Goal: Task Accomplishment & Management: Manage account settings

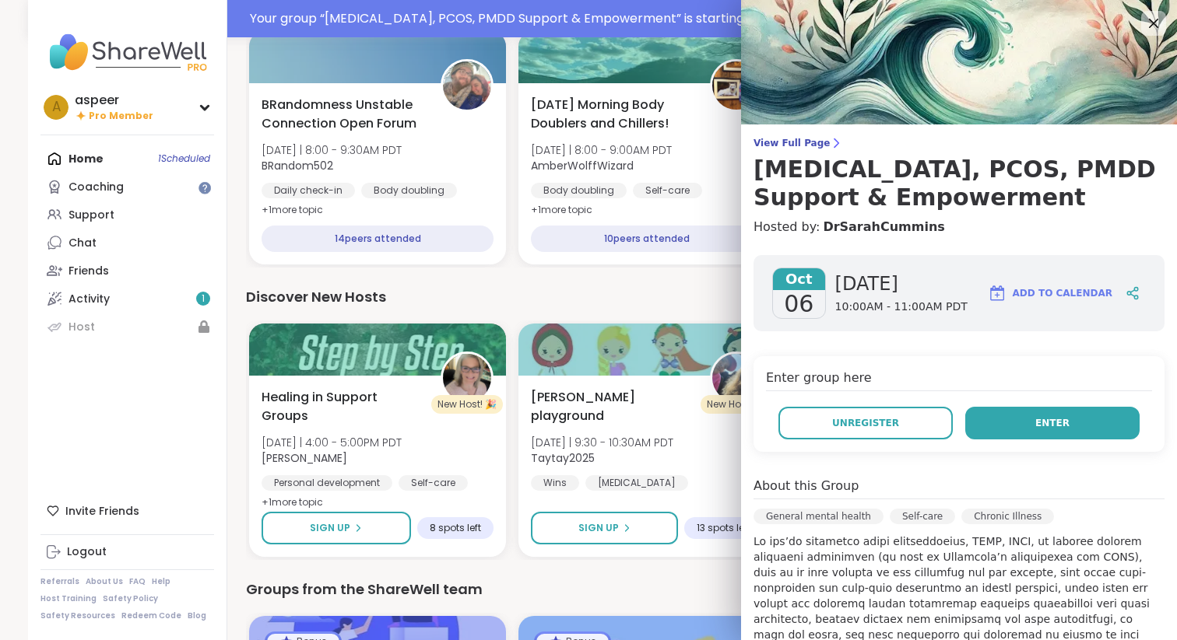
click at [1052, 426] on span "Enter" at bounding box center [1052, 423] width 34 height 14
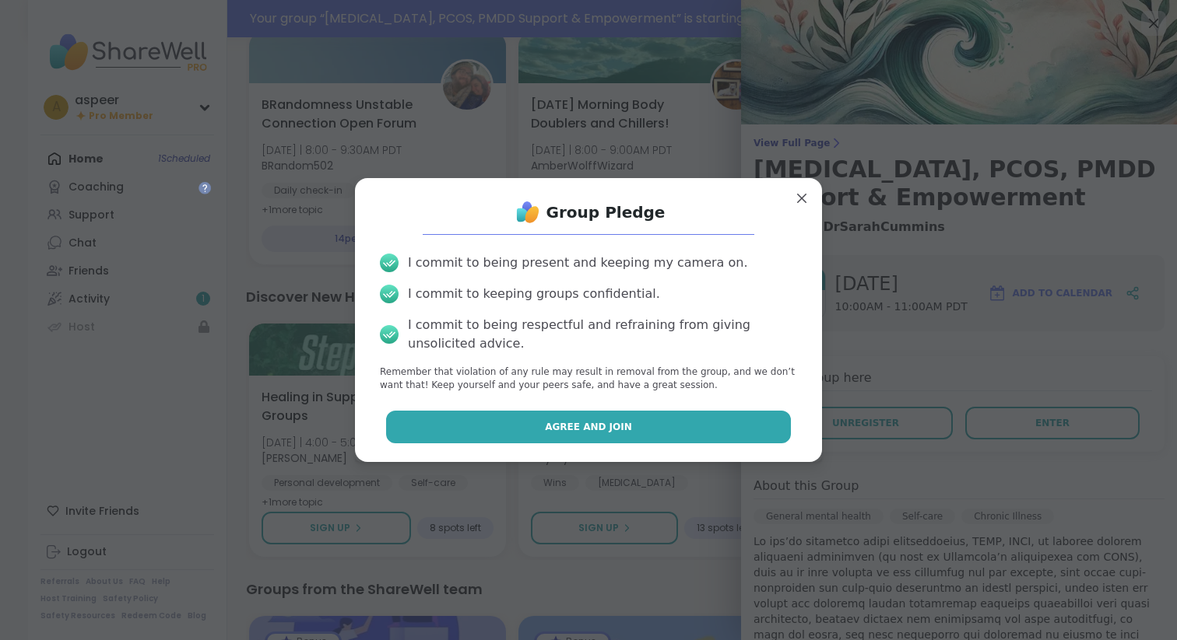
click at [686, 424] on button "Agree and Join" at bounding box center [588, 427] width 405 height 33
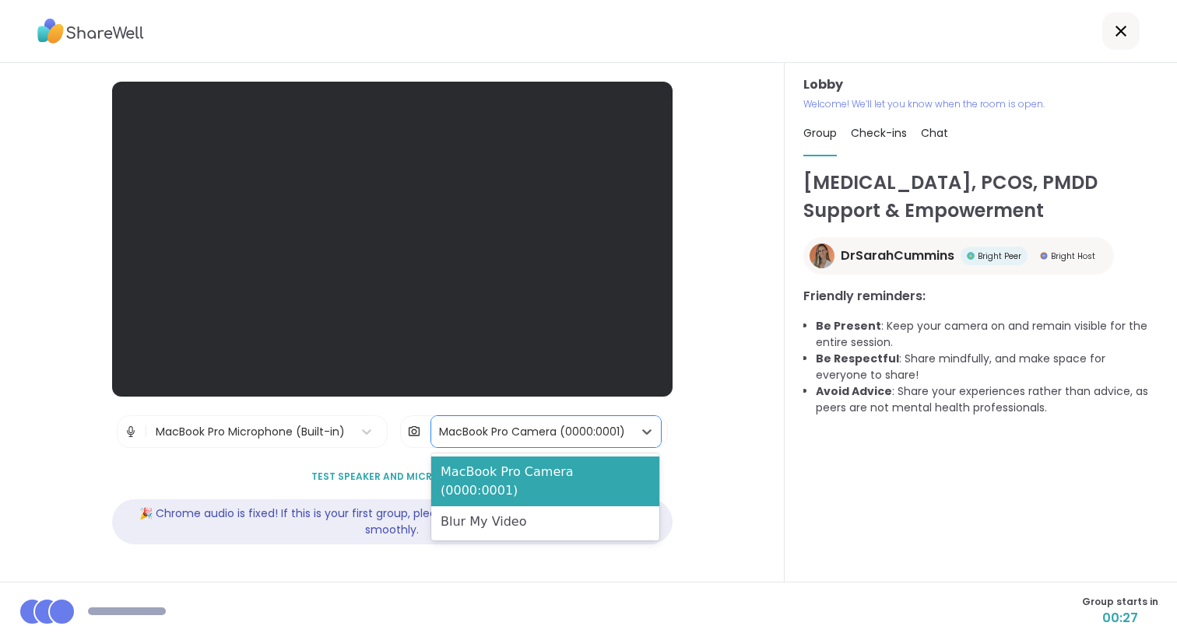
click at [550, 428] on div "MacBook Pro Camera (0000:0001)" at bounding box center [532, 432] width 186 height 16
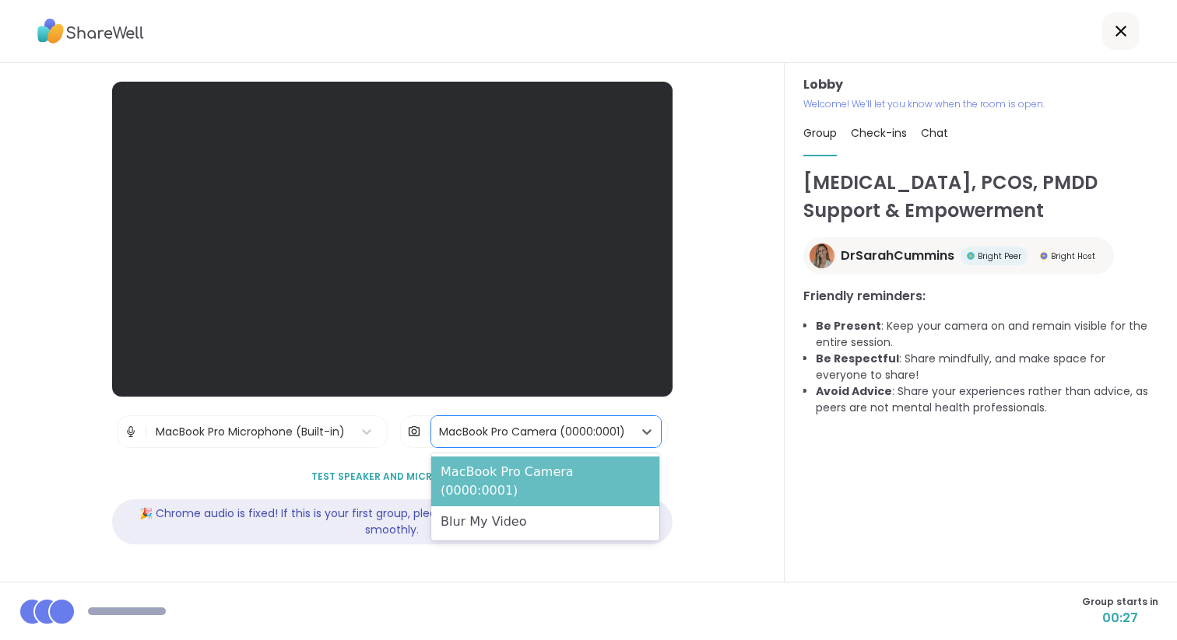
click at [546, 468] on div "MacBook Pro Camera (0000:0001)" at bounding box center [545, 482] width 228 height 50
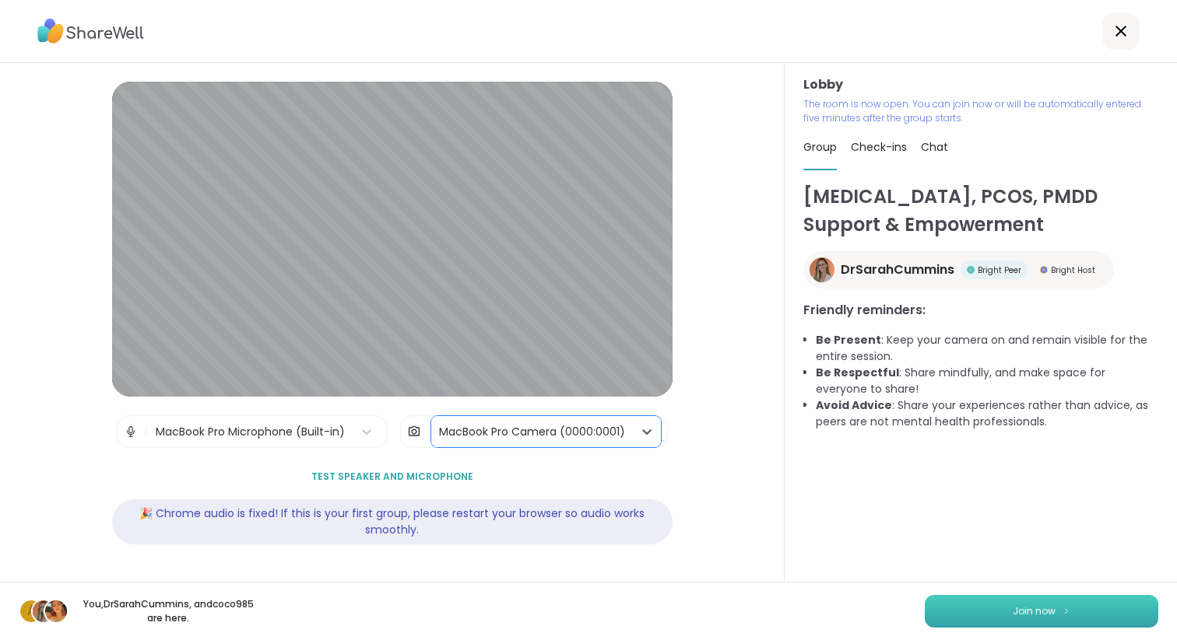
click at [1033, 616] on span "Join now" at bounding box center [1033, 612] width 43 height 14
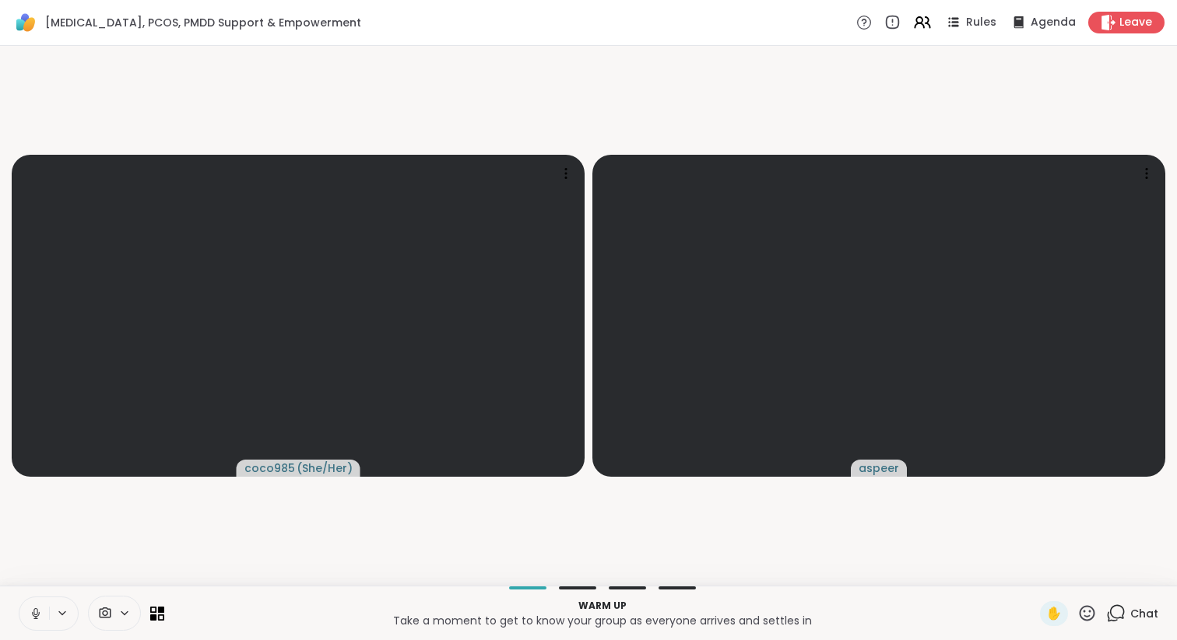
click at [121, 609] on icon at bounding box center [124, 613] width 12 height 13
click at [267, 558] on video-player-container "coco985 ( She/Her ) aspeer" at bounding box center [588, 316] width 1158 height 528
click at [128, 615] on icon at bounding box center [124, 613] width 12 height 13
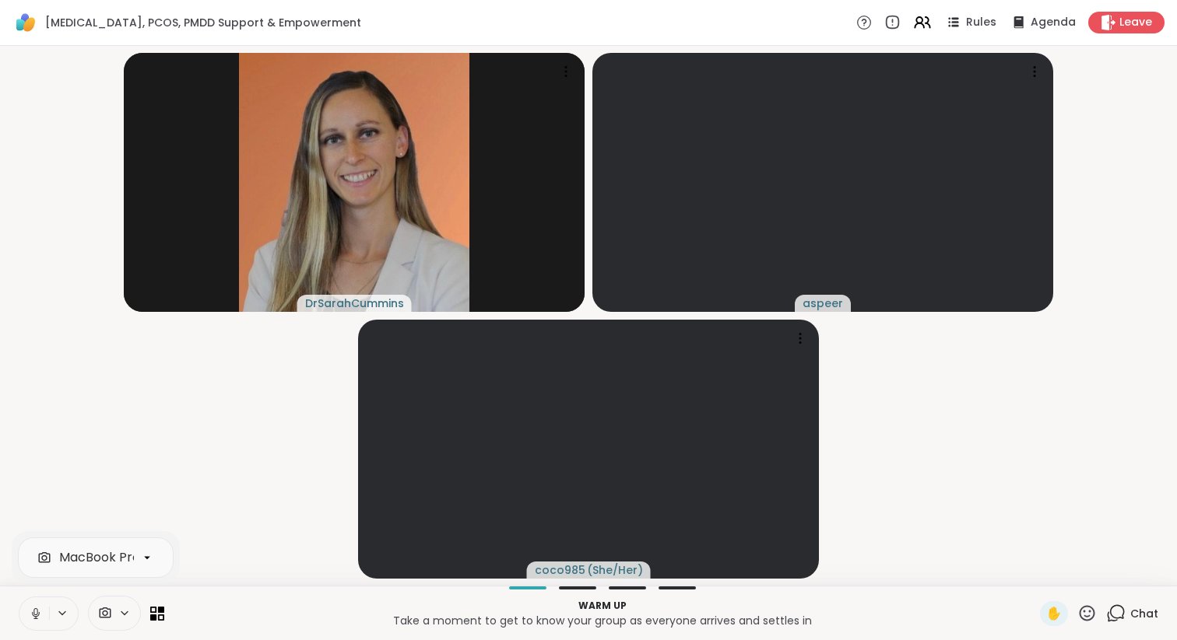
click at [175, 468] on video-player-container "DrSarahCummins aspeer coco985 ( She/Her )" at bounding box center [588, 316] width 1158 height 528
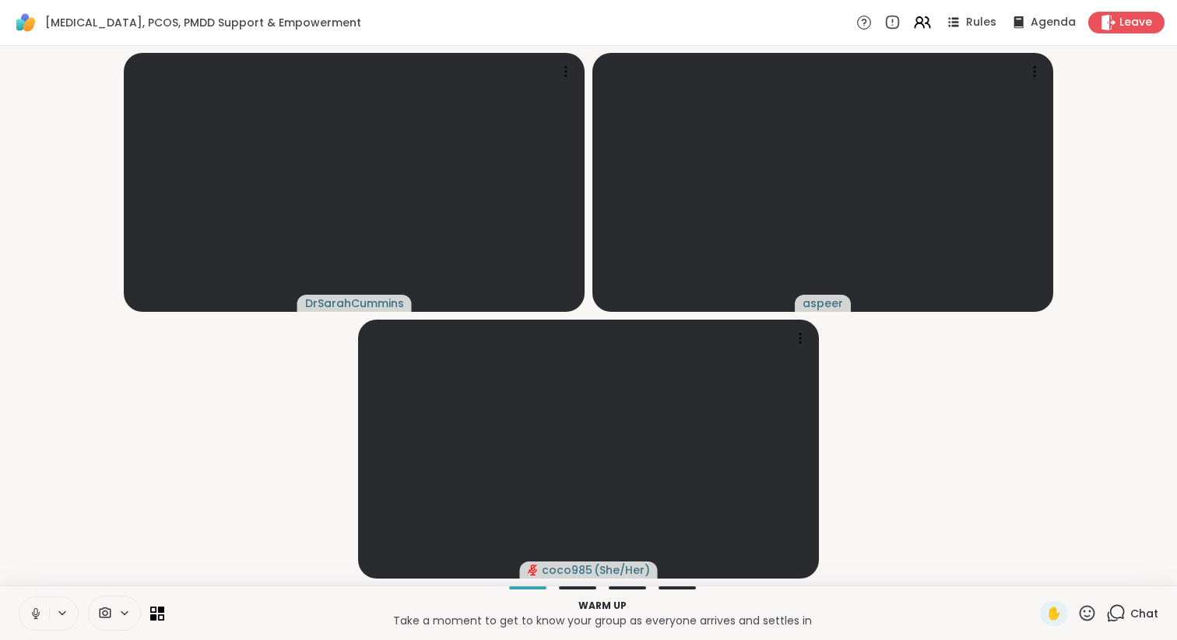
click at [65, 612] on icon at bounding box center [62, 613] width 12 height 13
click at [64, 612] on icon at bounding box center [62, 613] width 6 height 3
click at [37, 613] on icon at bounding box center [36, 614] width 14 height 14
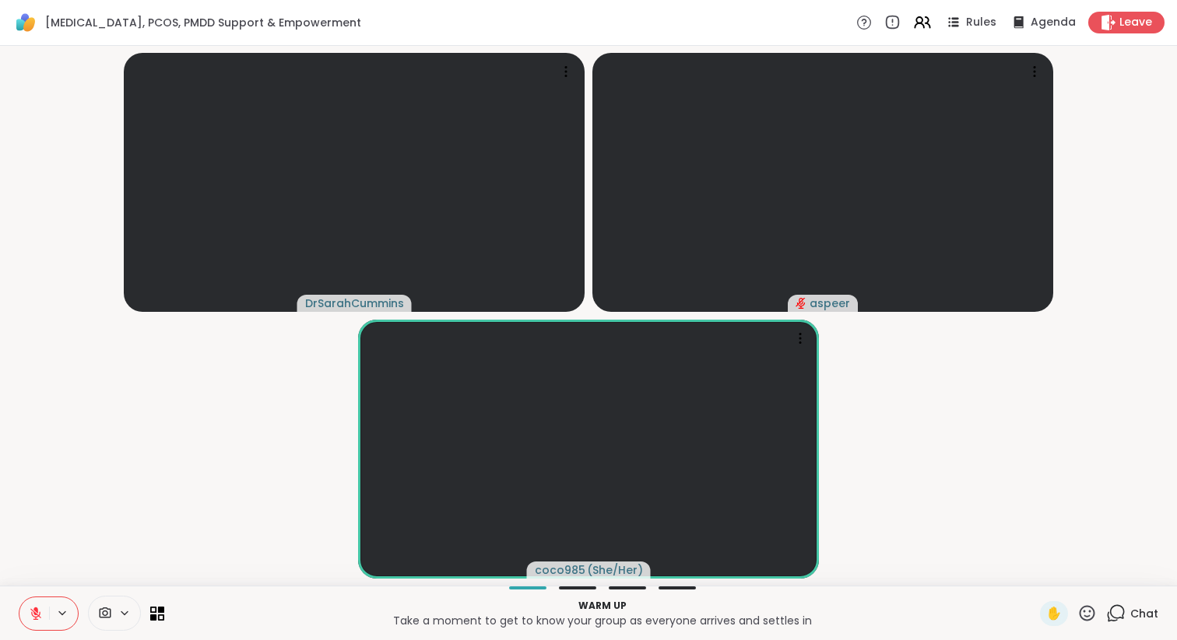
click at [35, 609] on icon at bounding box center [35, 610] width 5 height 6
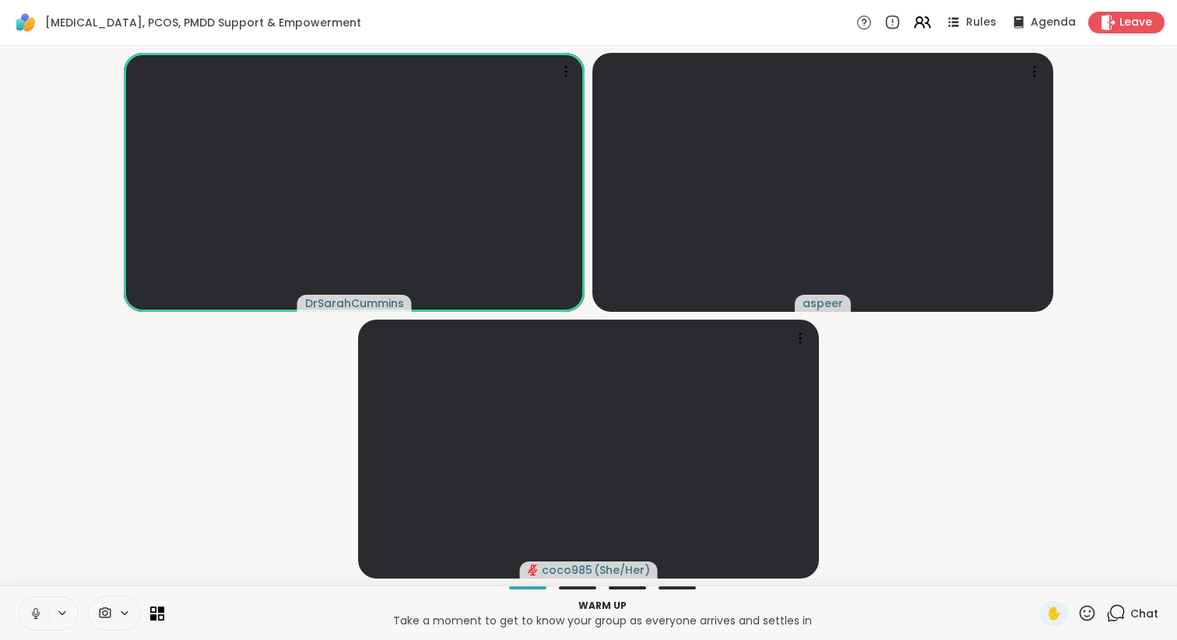
click at [36, 613] on icon at bounding box center [36, 614] width 14 height 14
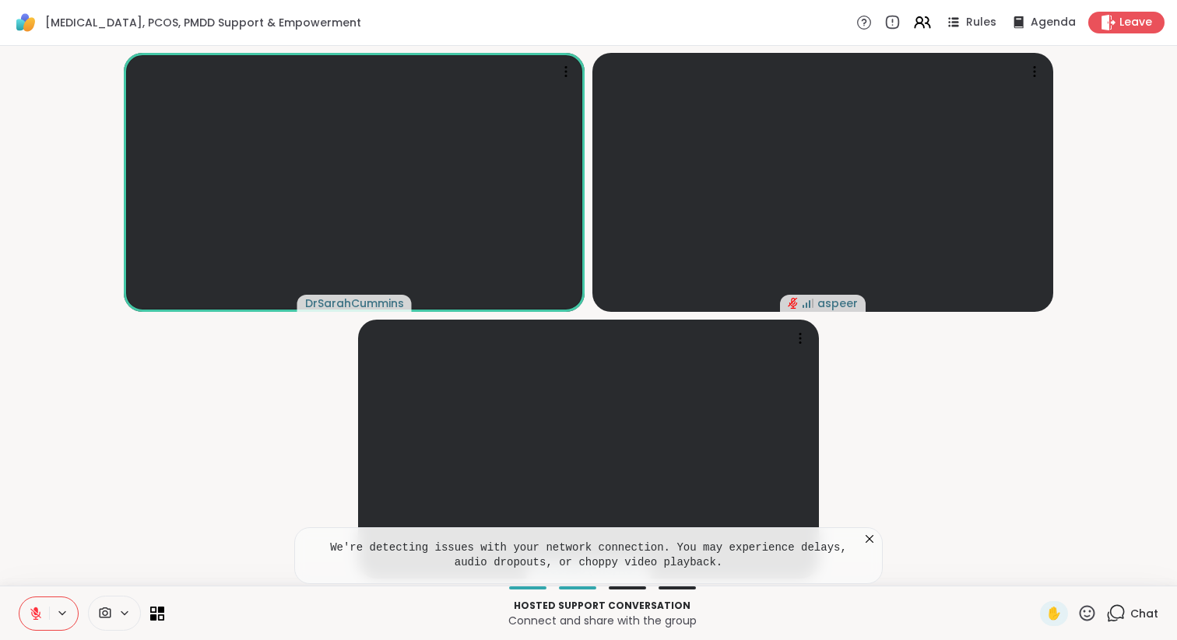
click at [193, 498] on video-player-container "DrSarahCummins aspeer coco985 ( She/Her )" at bounding box center [588, 316] width 1158 height 528
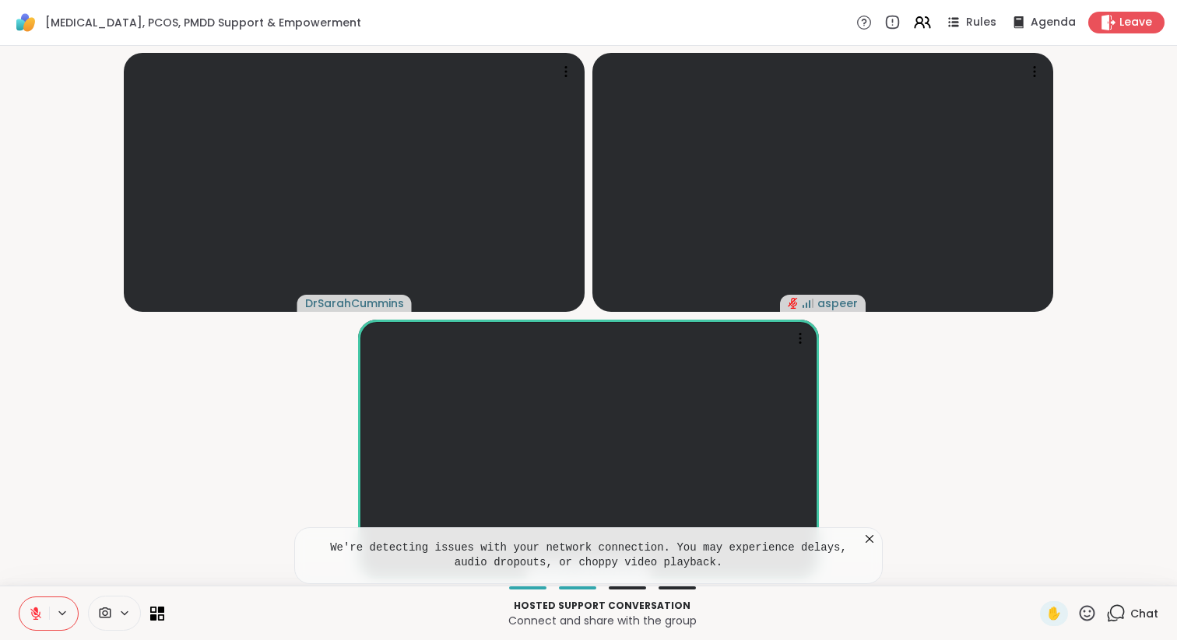
click at [872, 543] on icon at bounding box center [869, 540] width 16 height 16
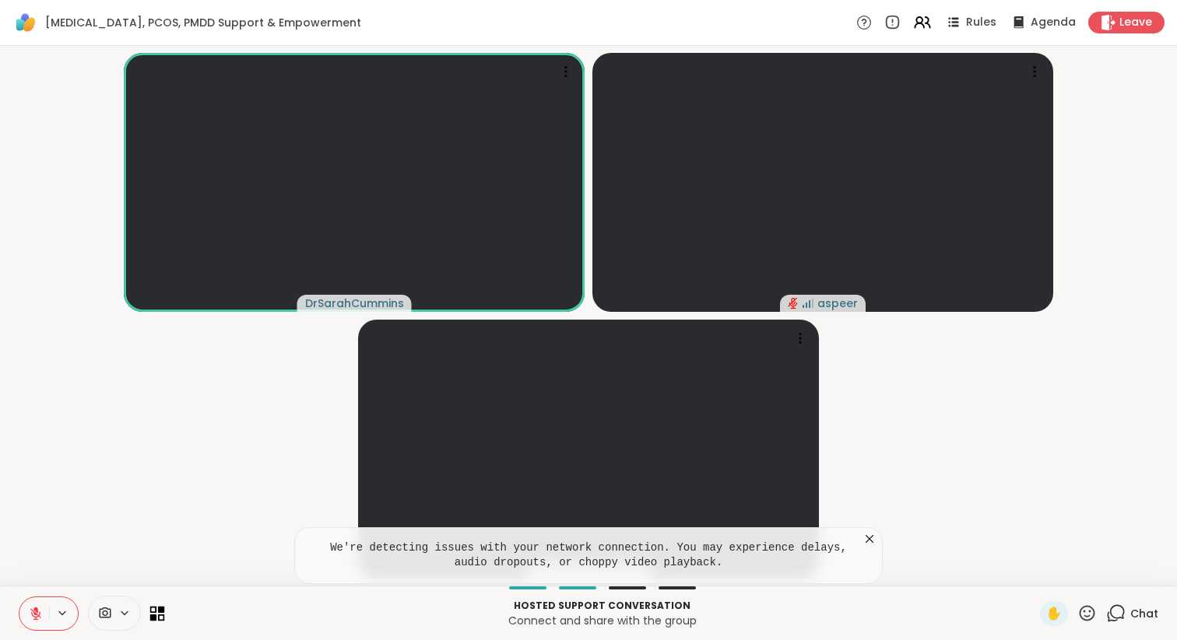
click at [157, 616] on icon at bounding box center [157, 613] width 15 height 15
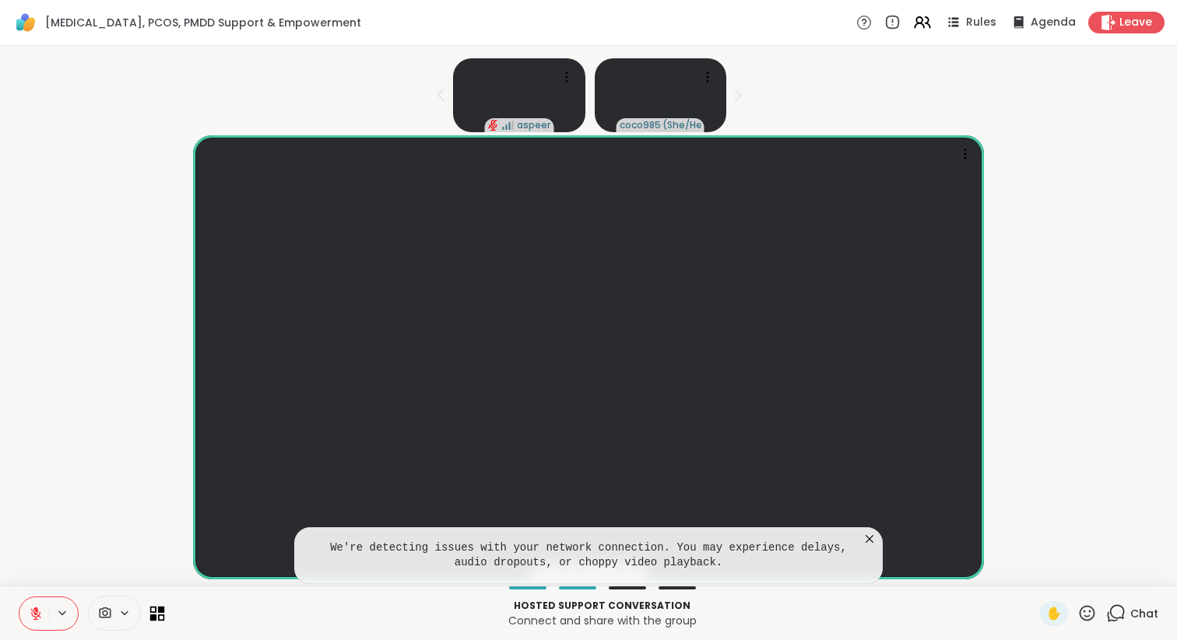
click at [163, 615] on icon at bounding box center [161, 617] width 7 height 7
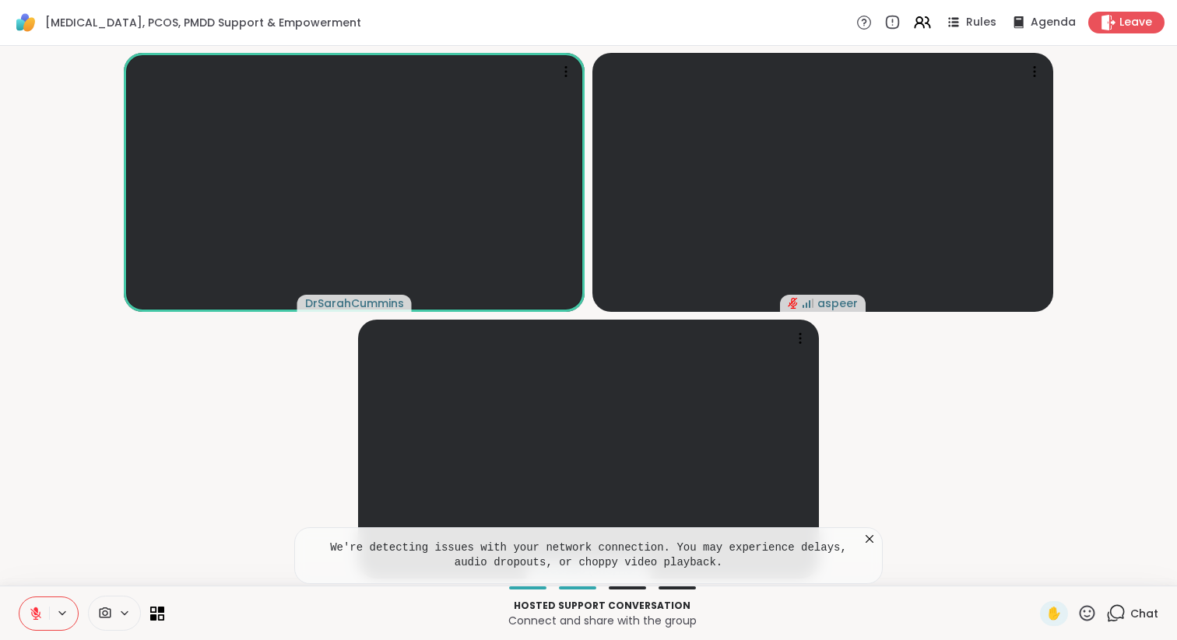
click at [875, 539] on icon at bounding box center [869, 540] width 16 height 16
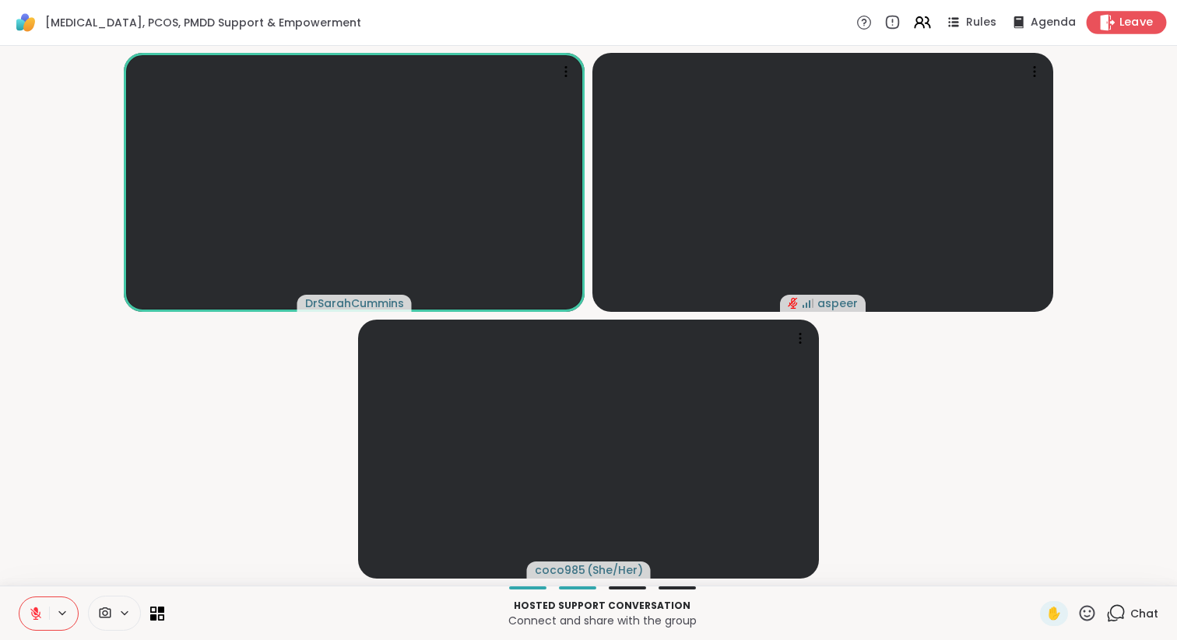
click at [1133, 16] on span "Leave" at bounding box center [1136, 23] width 34 height 16
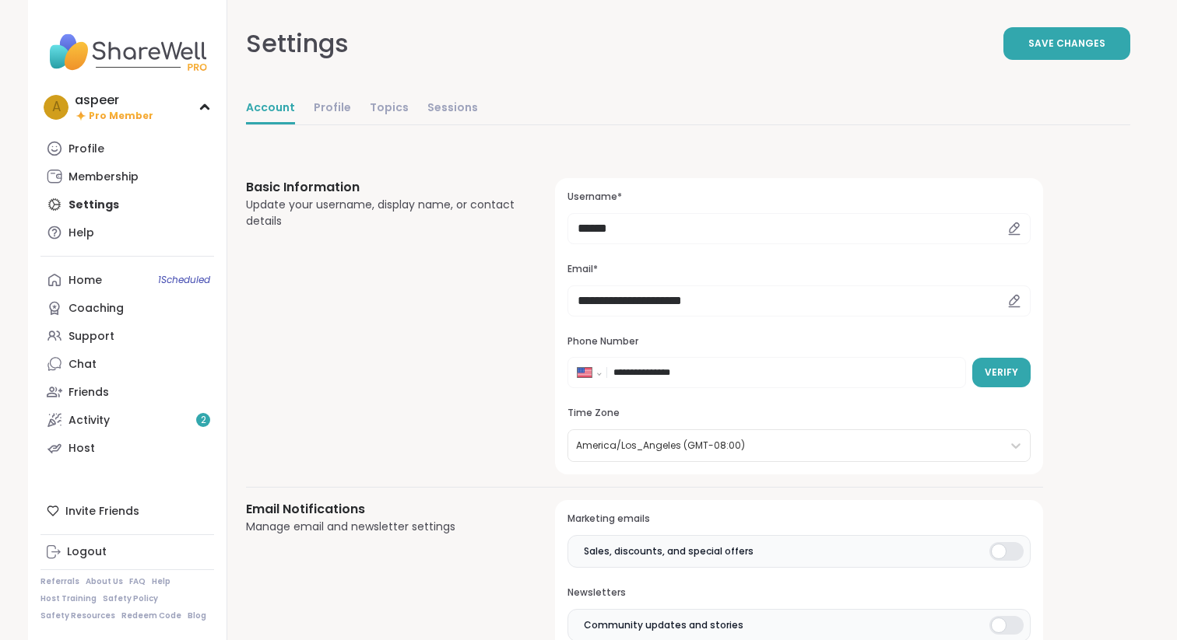
select select "**"
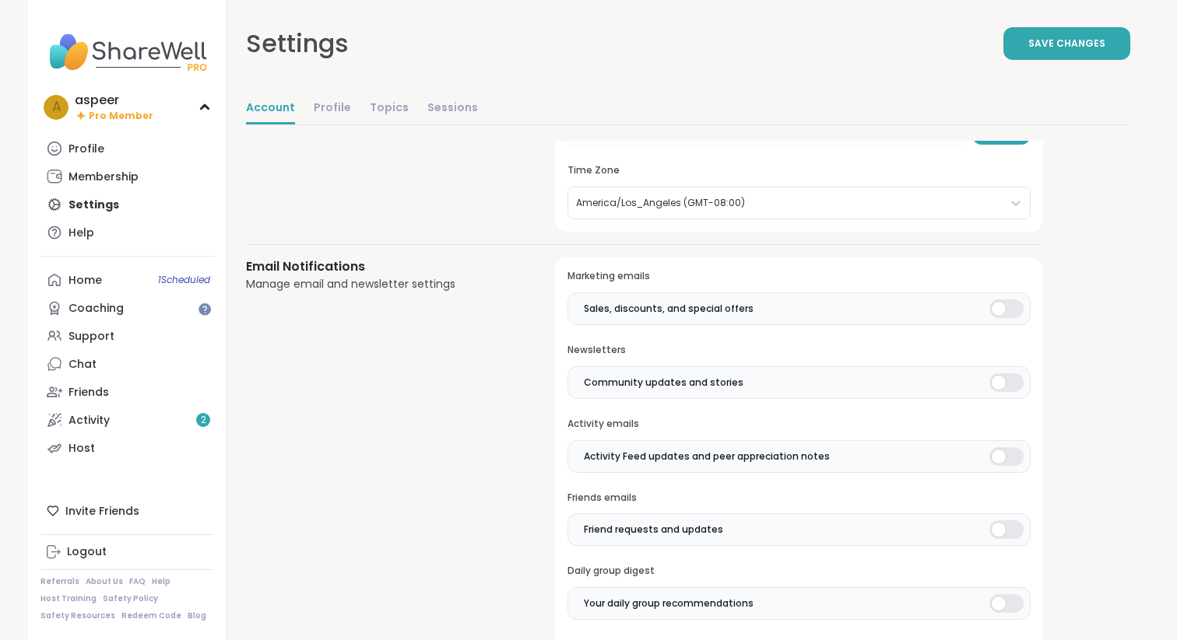
click at [1009, 306] on div at bounding box center [1006, 309] width 34 height 19
click at [1012, 388] on div at bounding box center [1006, 383] width 34 height 19
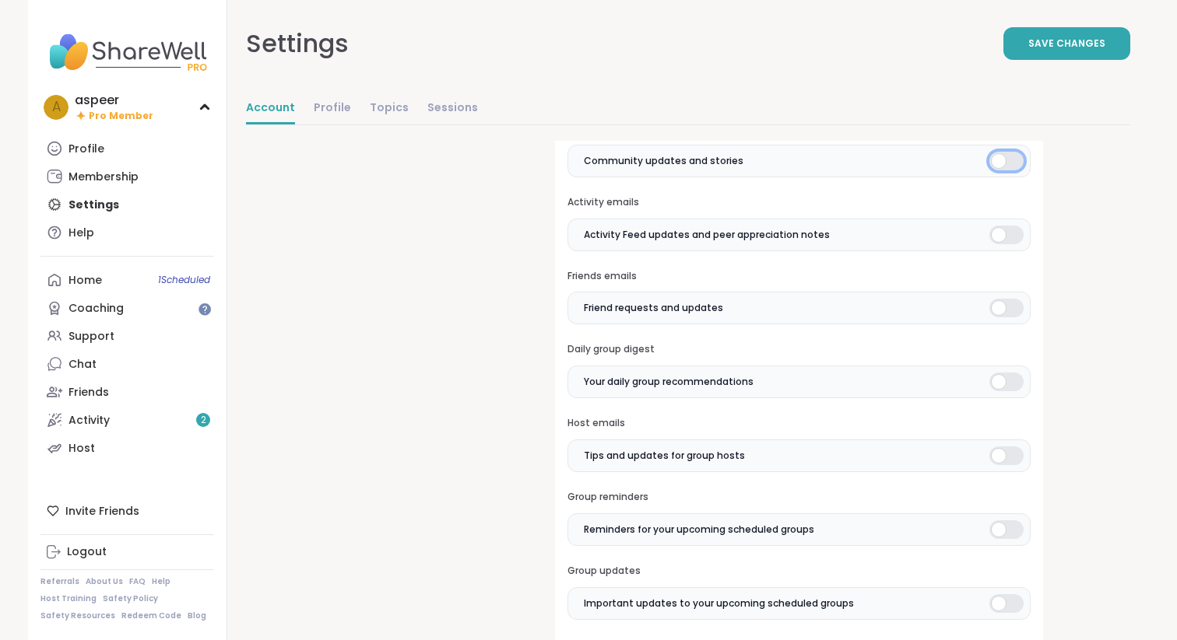
scroll to position [469, 0]
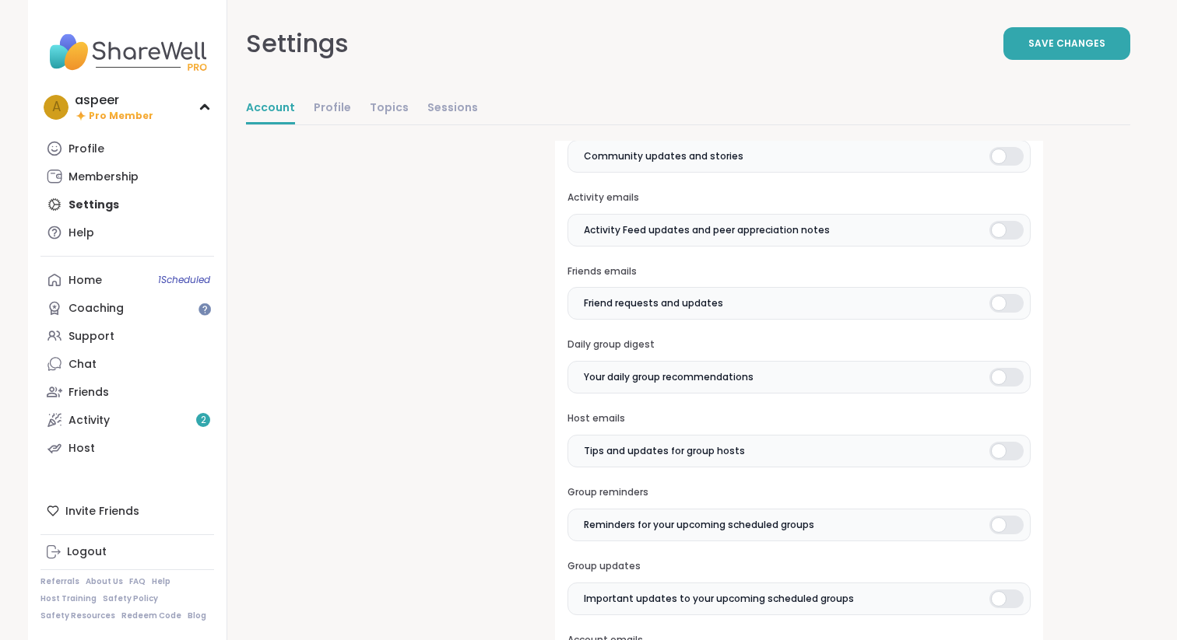
click at [1009, 238] on div at bounding box center [1006, 230] width 34 height 19
click at [1011, 302] on div at bounding box center [1006, 303] width 34 height 19
click at [1013, 365] on label "Your daily group recommendations" at bounding box center [798, 377] width 463 height 33
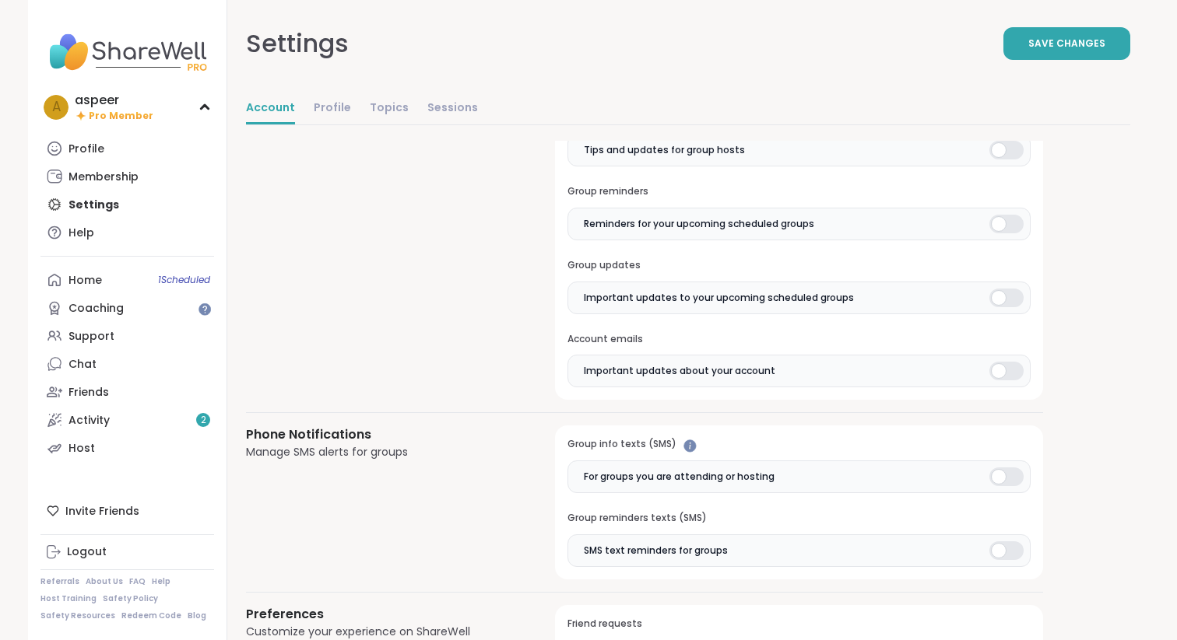
scroll to position [774, 0]
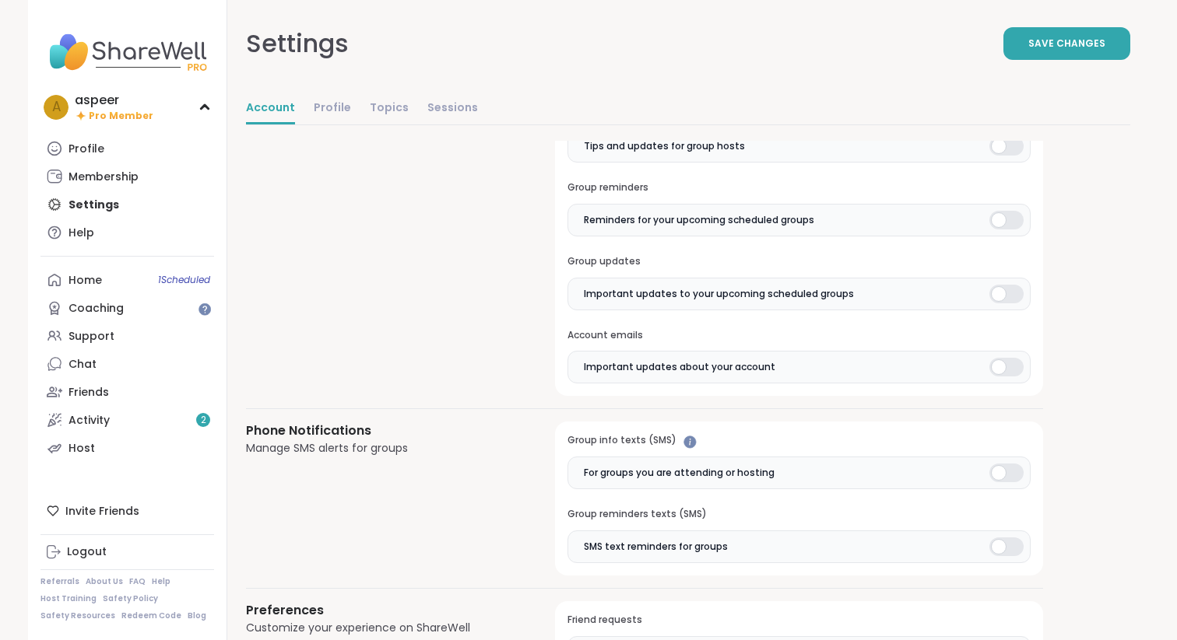
click at [1008, 224] on div at bounding box center [1006, 220] width 34 height 19
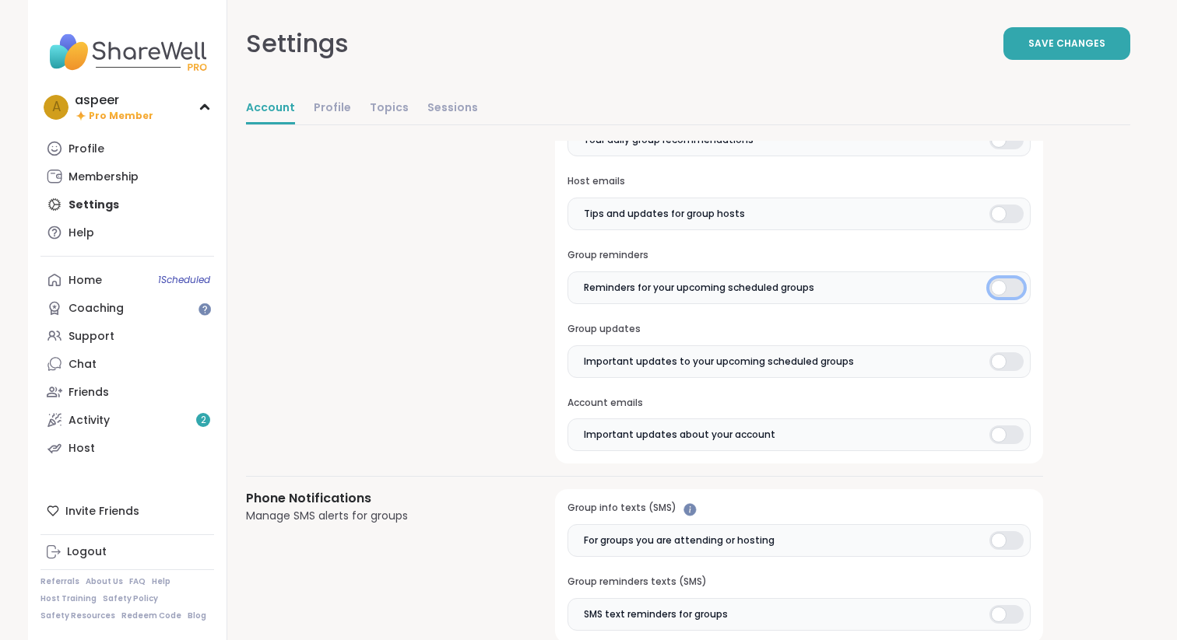
scroll to position [702, 0]
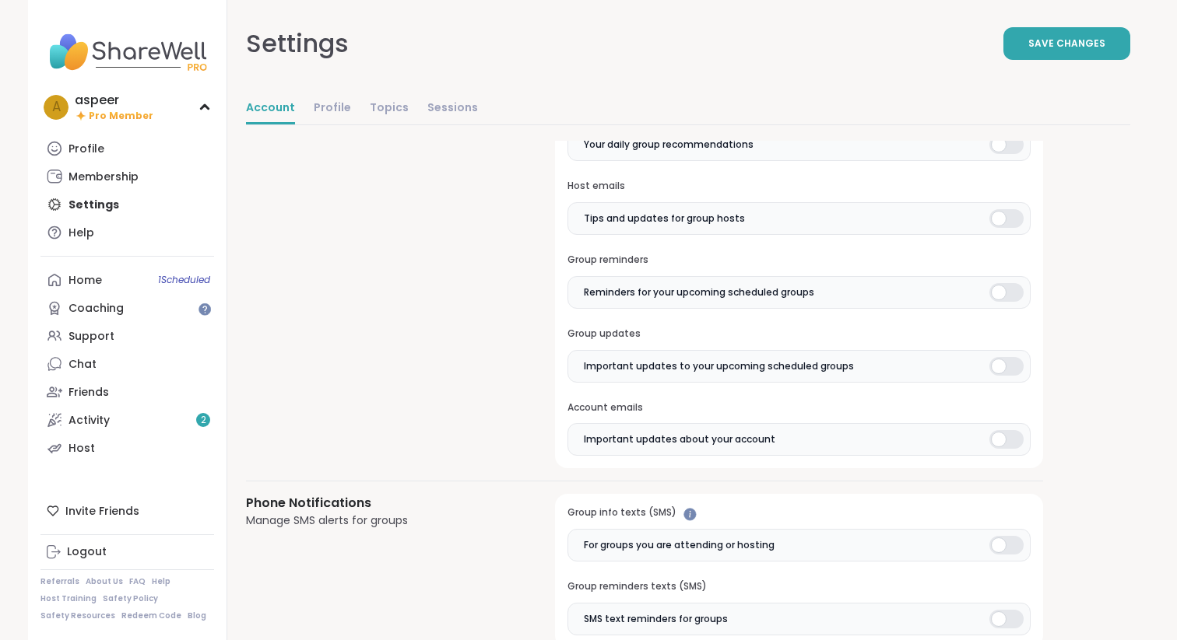
click at [1010, 216] on div at bounding box center [1006, 218] width 34 height 19
click at [1012, 359] on div at bounding box center [1006, 366] width 34 height 19
click at [1016, 444] on div at bounding box center [1006, 439] width 34 height 19
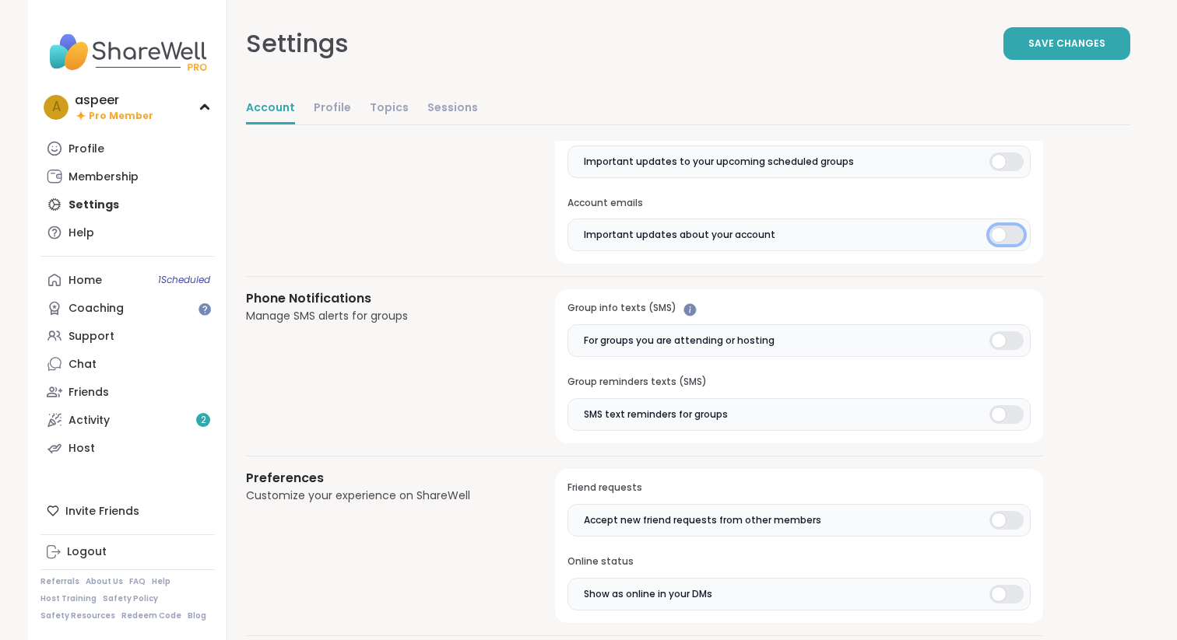
scroll to position [940, 0]
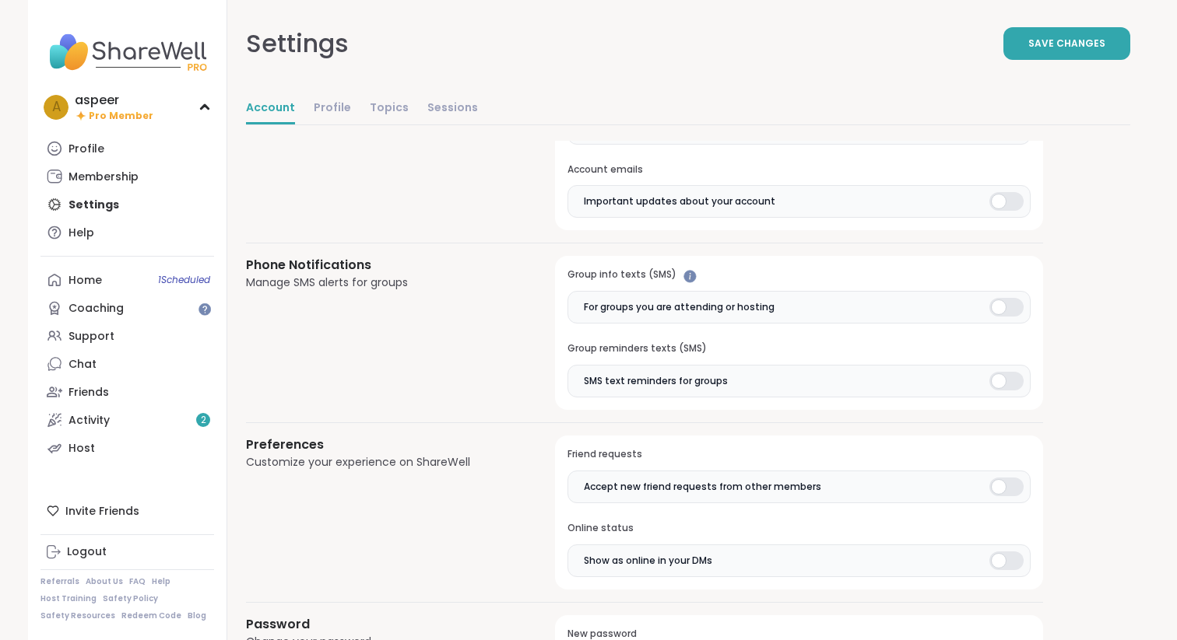
click at [1009, 311] on div at bounding box center [1006, 307] width 34 height 19
click at [1009, 377] on div at bounding box center [1006, 381] width 34 height 19
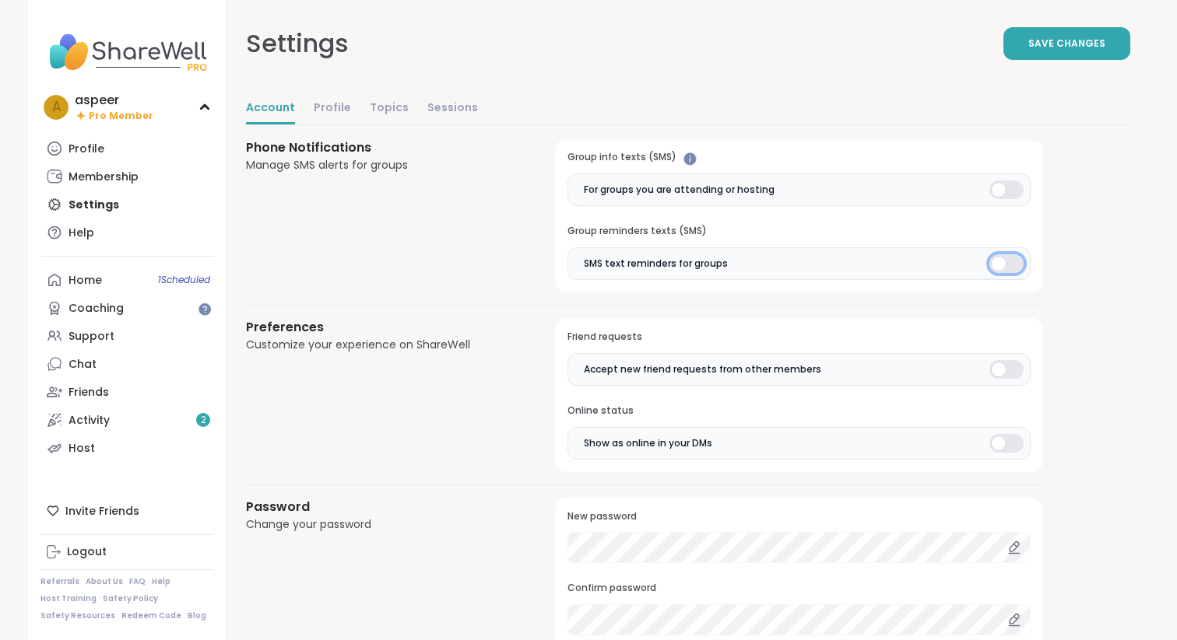
scroll to position [1061, 0]
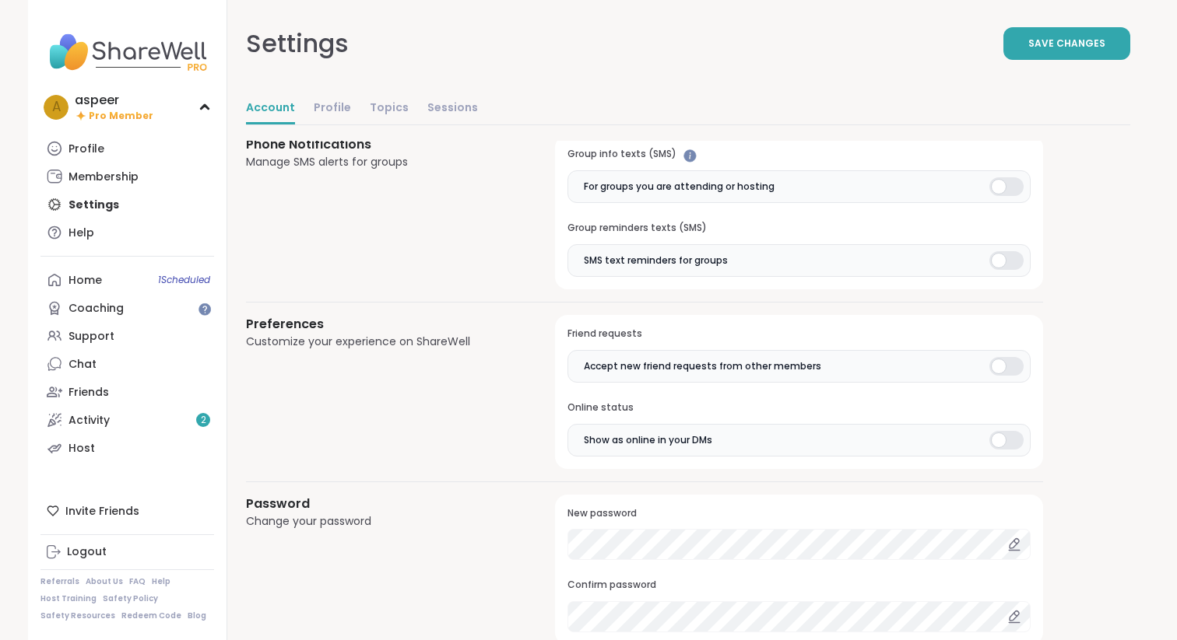
click at [1012, 367] on div at bounding box center [1006, 366] width 34 height 19
click at [1013, 437] on div at bounding box center [1006, 440] width 34 height 19
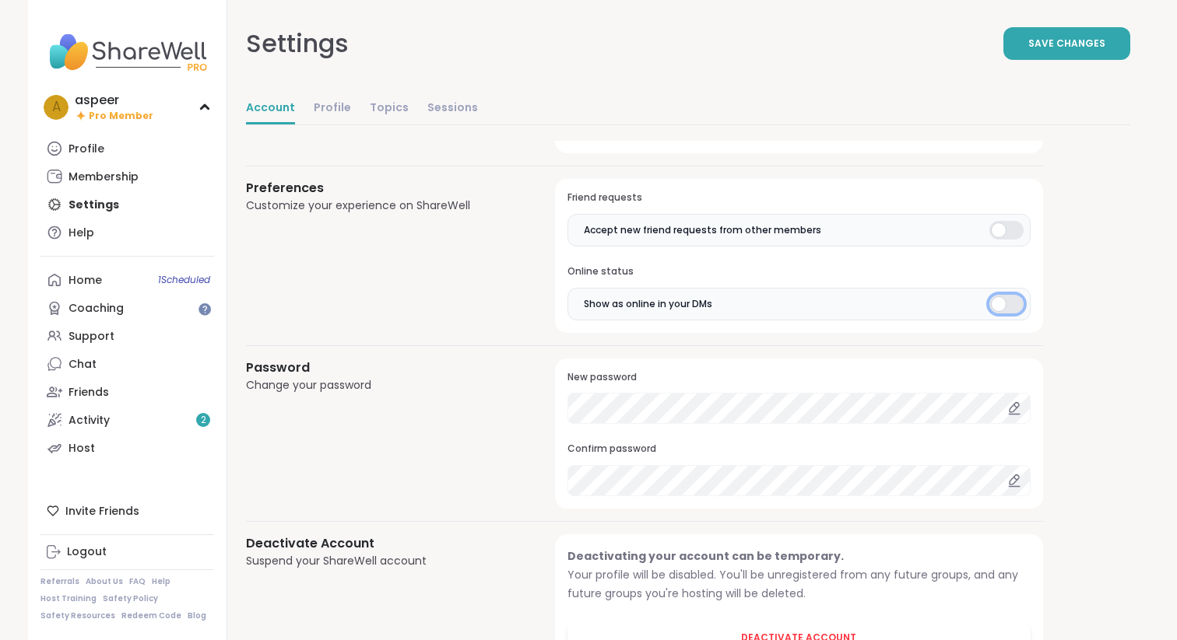
scroll to position [1261, 0]
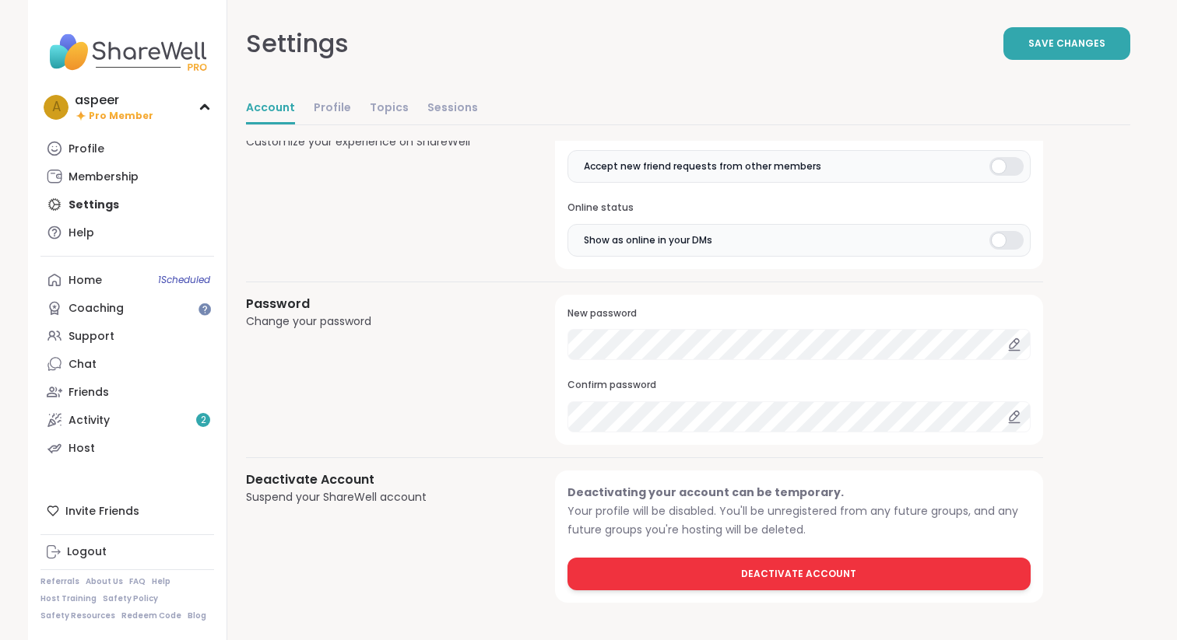
click at [812, 576] on span "Deactivate Account" at bounding box center [798, 574] width 115 height 14
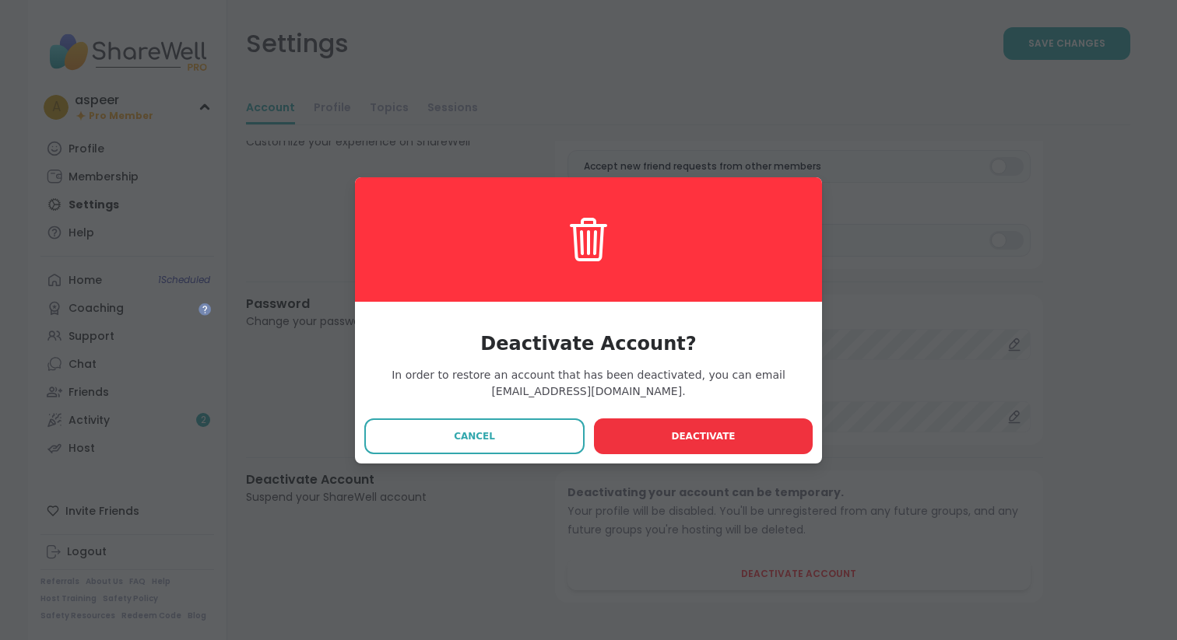
click at [672, 435] on button "Deactivate" at bounding box center [703, 437] width 219 height 36
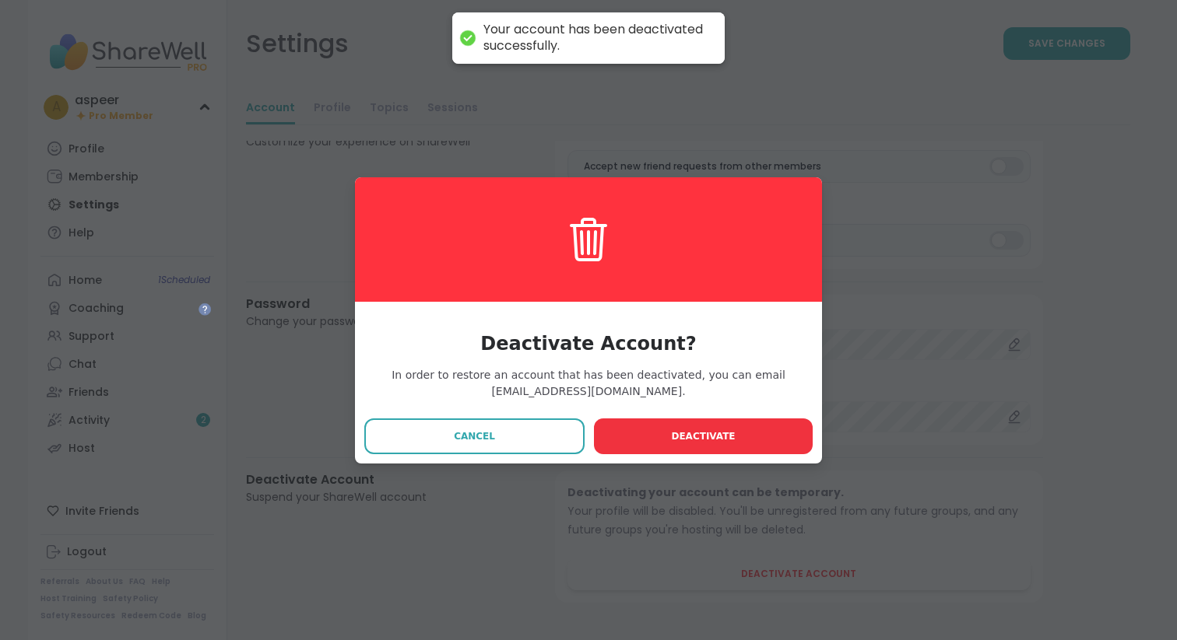
scroll to position [0, 0]
